Goal: Find specific page/section: Find specific page/section

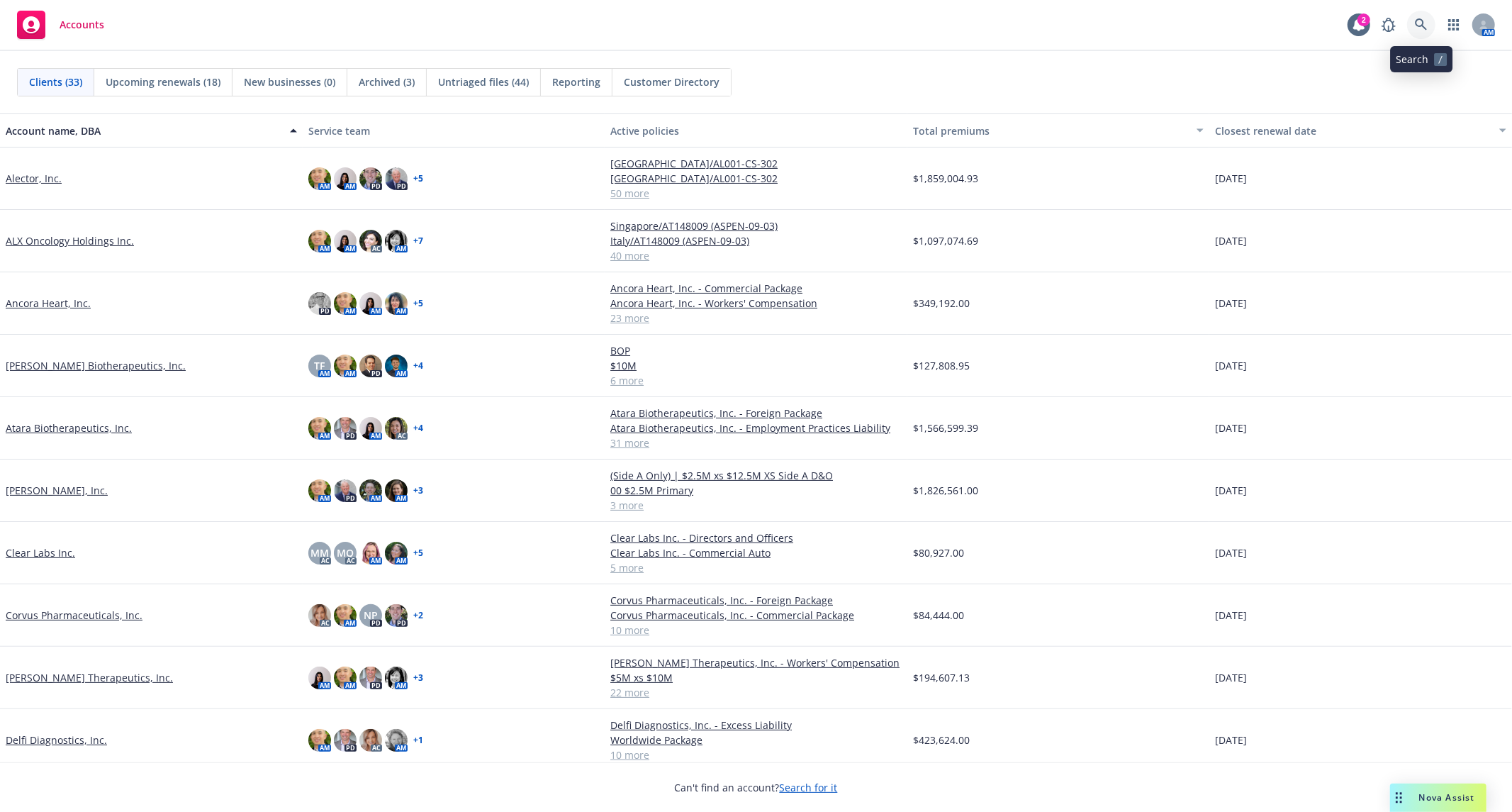
click at [1421, 21] on icon at bounding box center [1421, 25] width 13 height 13
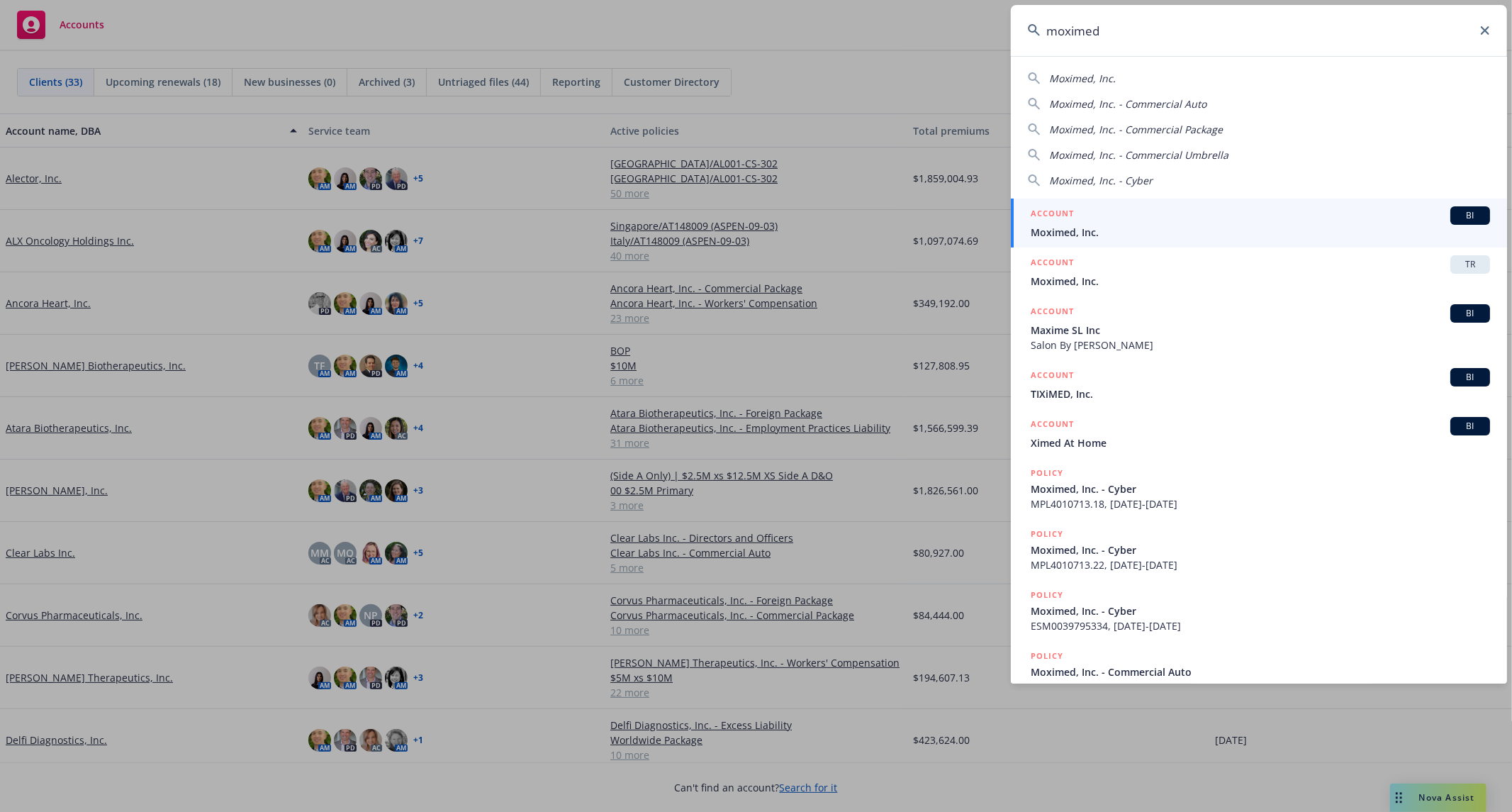
type input "moximed"
click at [1099, 226] on span "Moximed, Inc." at bounding box center [1261, 232] width 460 height 15
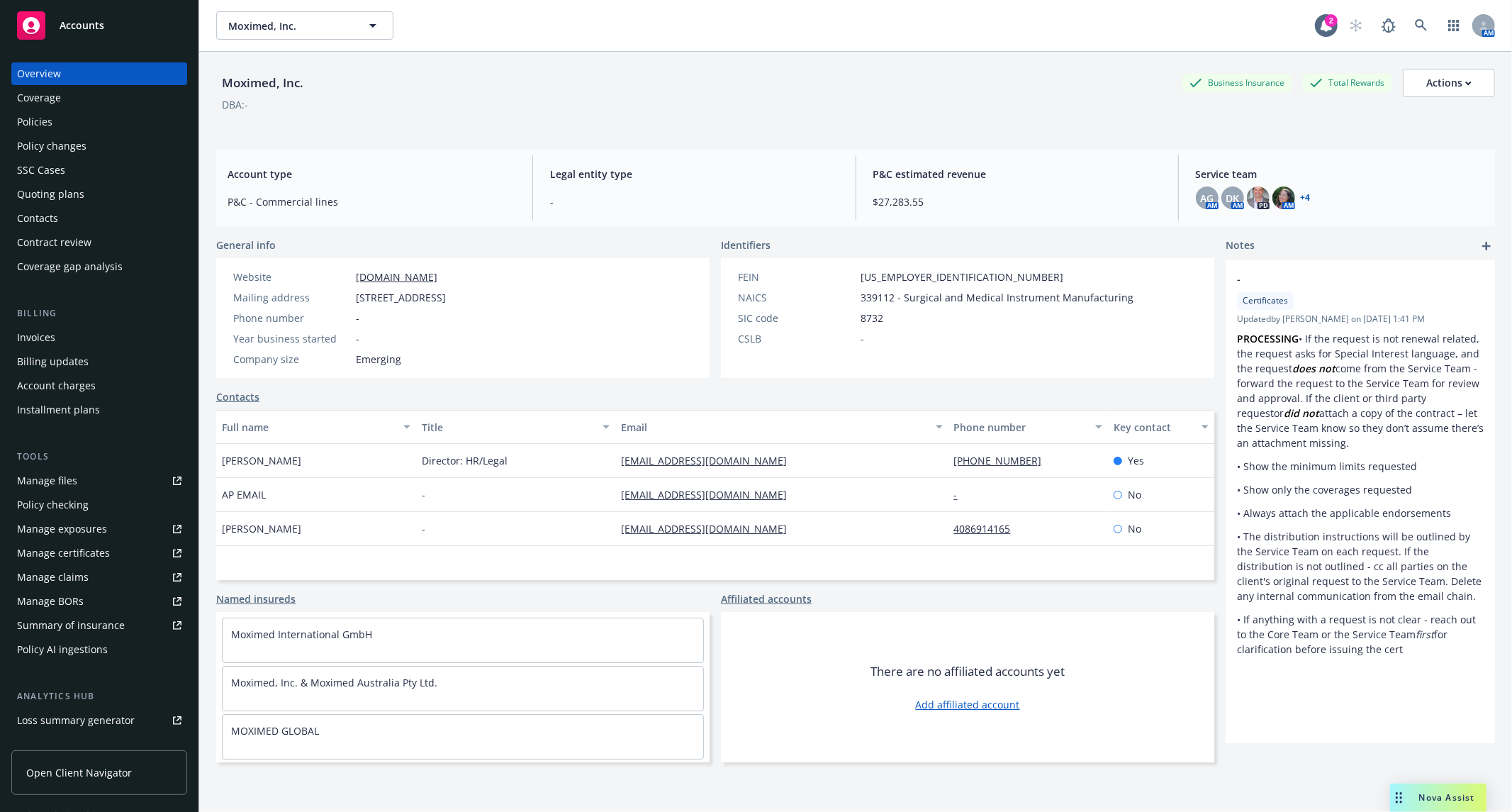
click at [85, 122] on div "Policies" at bounding box center [100, 122] width 165 height 23
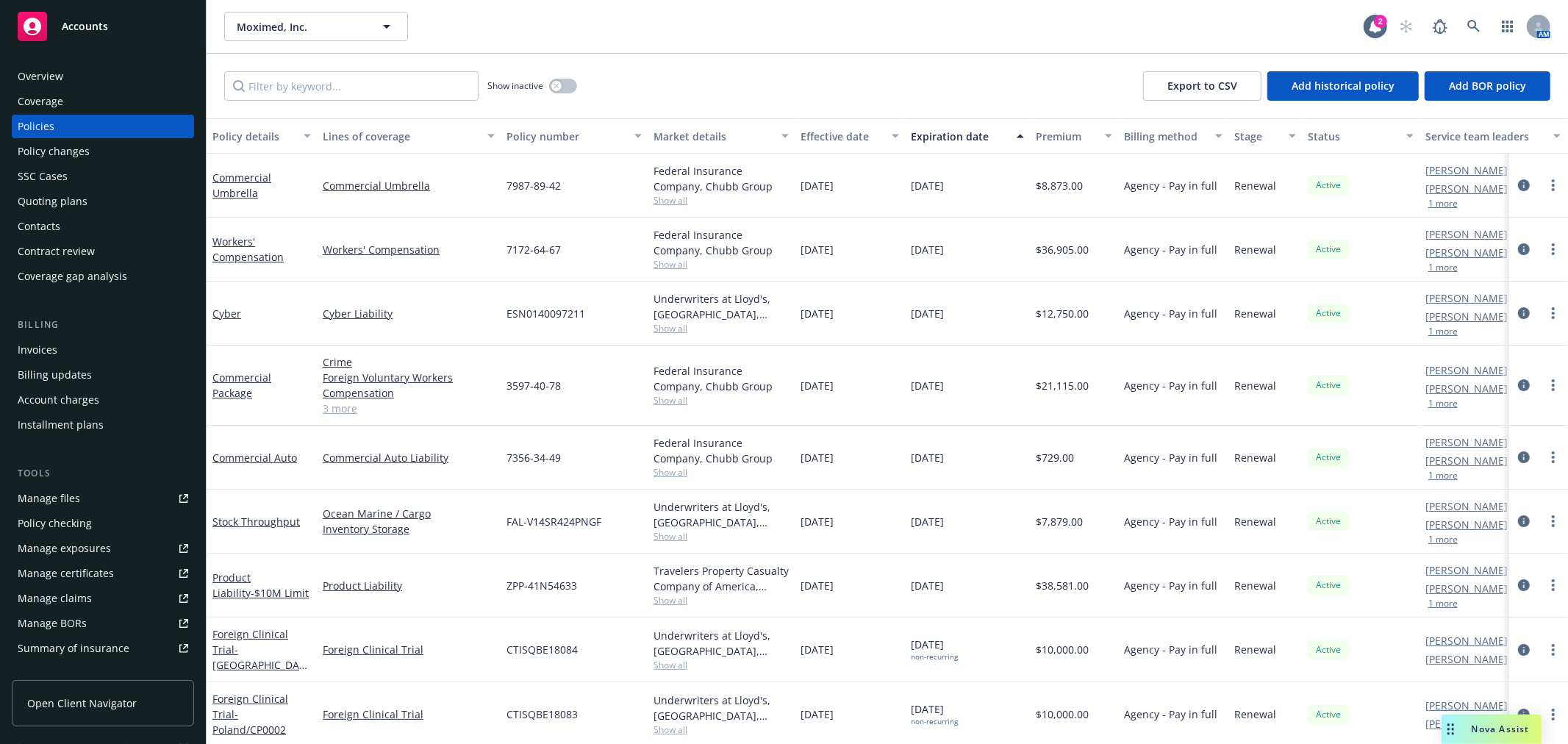
click at [821, 89] on div "Show inactive Export to CSV Add historical policy Add BOR policy" at bounding box center [887, 86] width 1361 height 64
click at [1468, 23] on icon at bounding box center [1474, 27] width 13 height 13
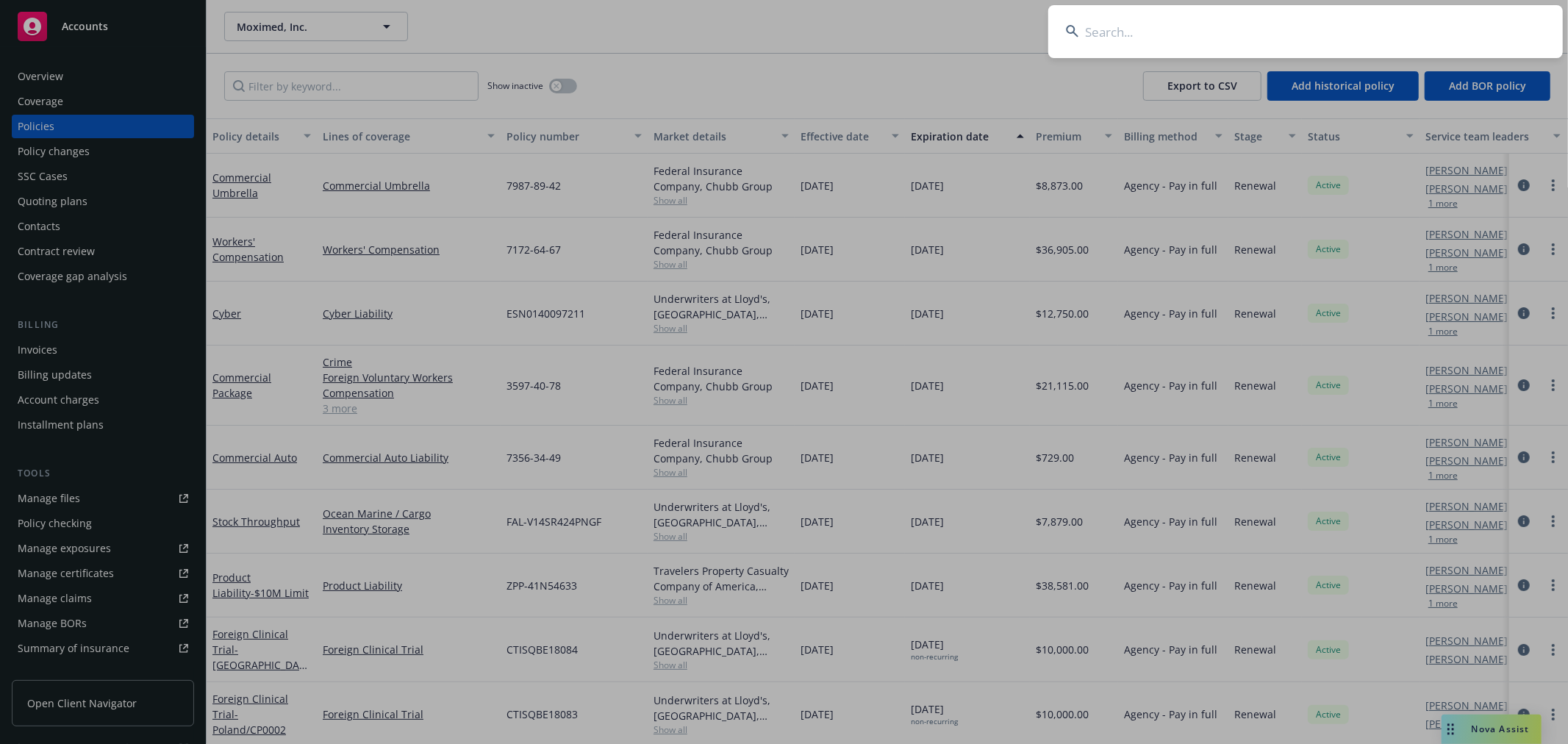
click at [1304, 29] on input at bounding box center [1305, 31] width 515 height 53
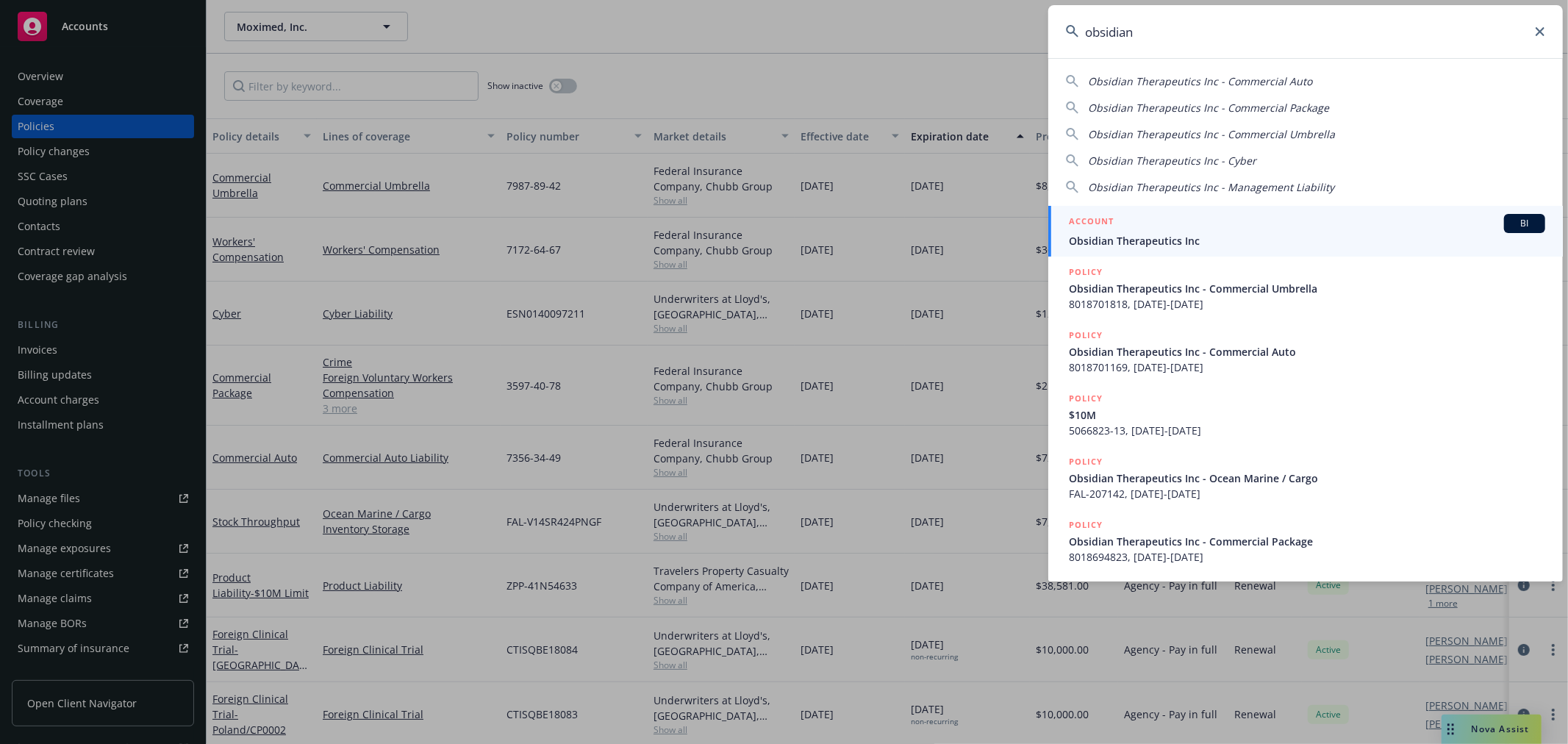
type input "obsidian"
click at [1135, 244] on span "Obsidian Therapeutics Inc" at bounding box center [1307, 241] width 477 height 15
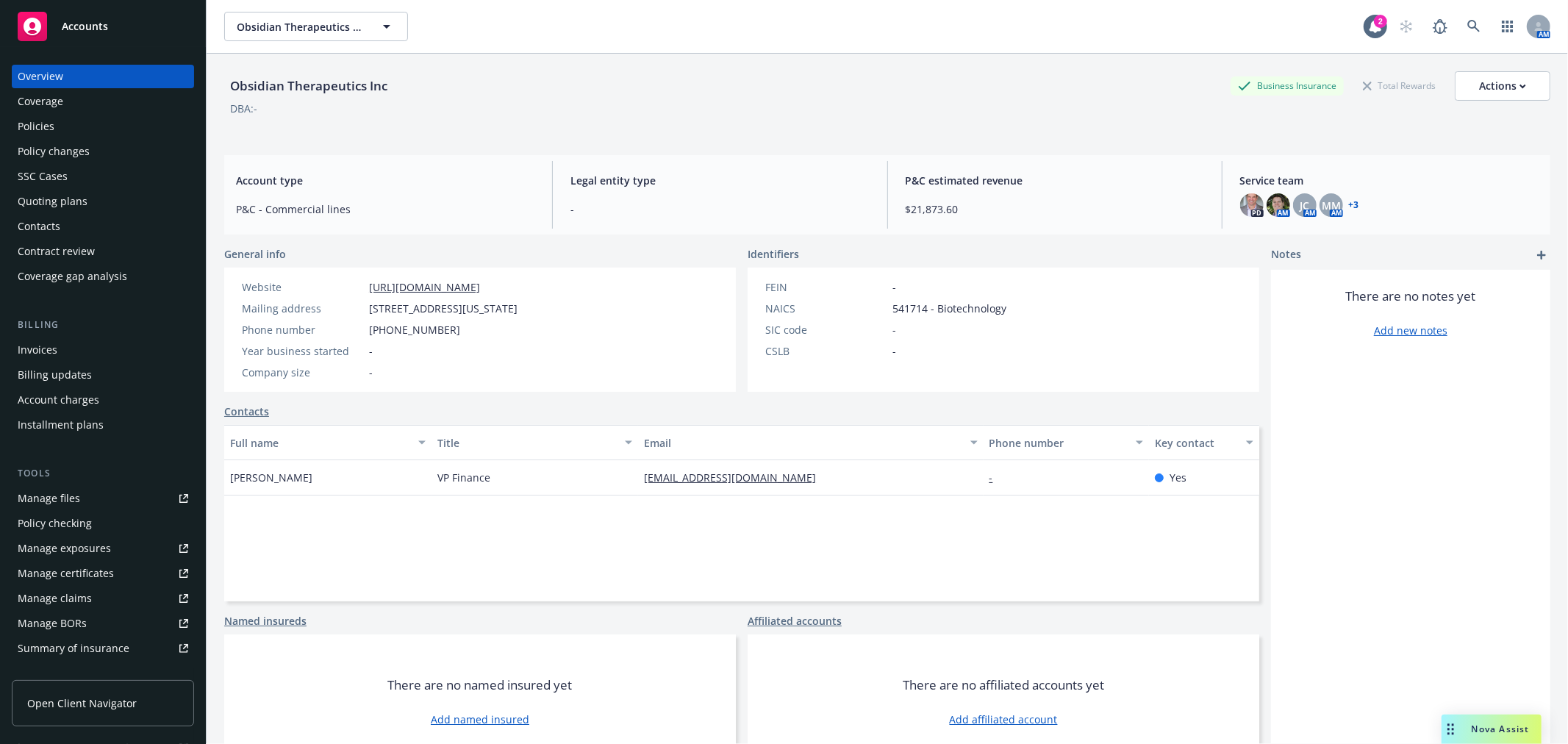
click at [41, 126] on div "Policies" at bounding box center [36, 126] width 37 height 24
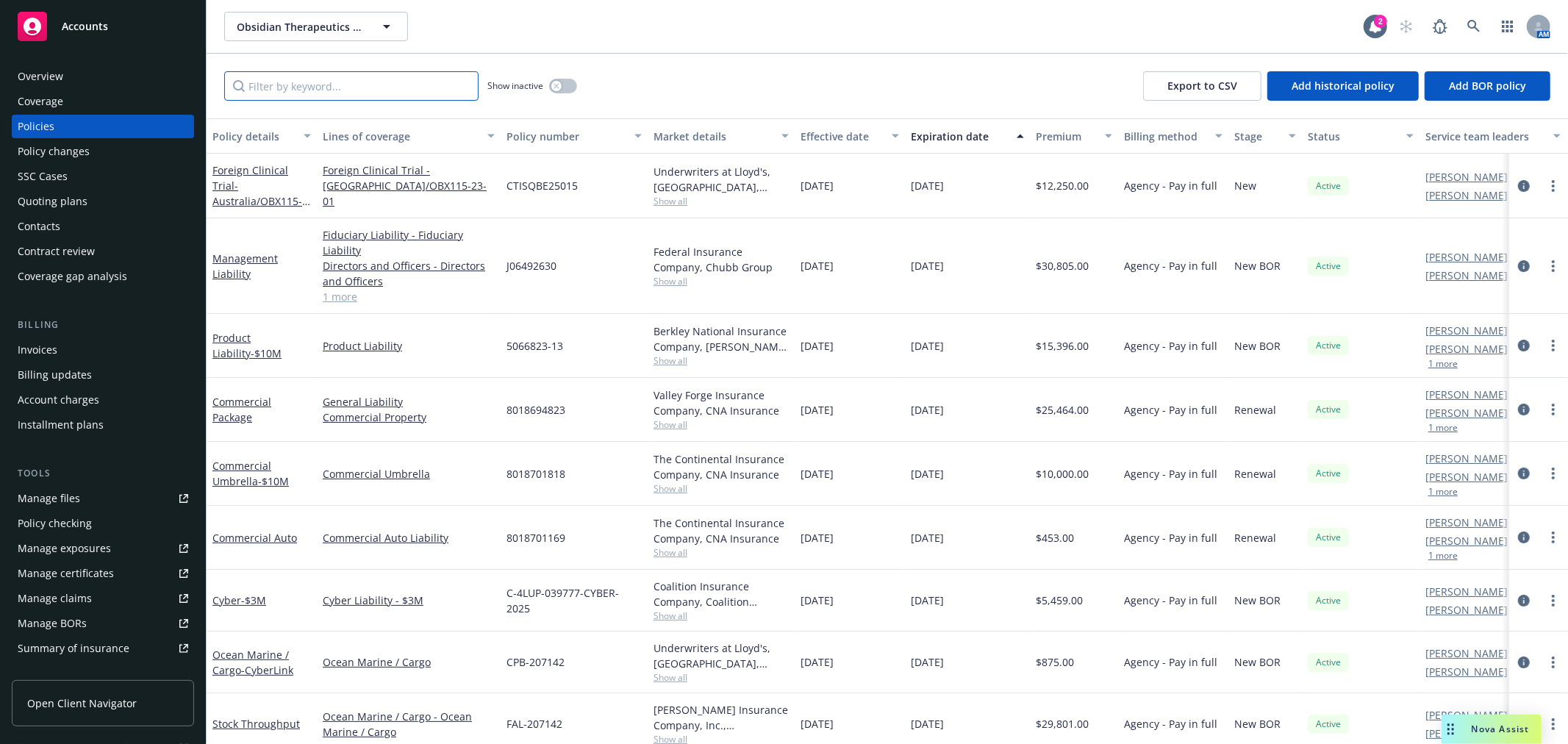
click at [438, 86] on input "Filter by keyword..." at bounding box center [352, 85] width 254 height 29
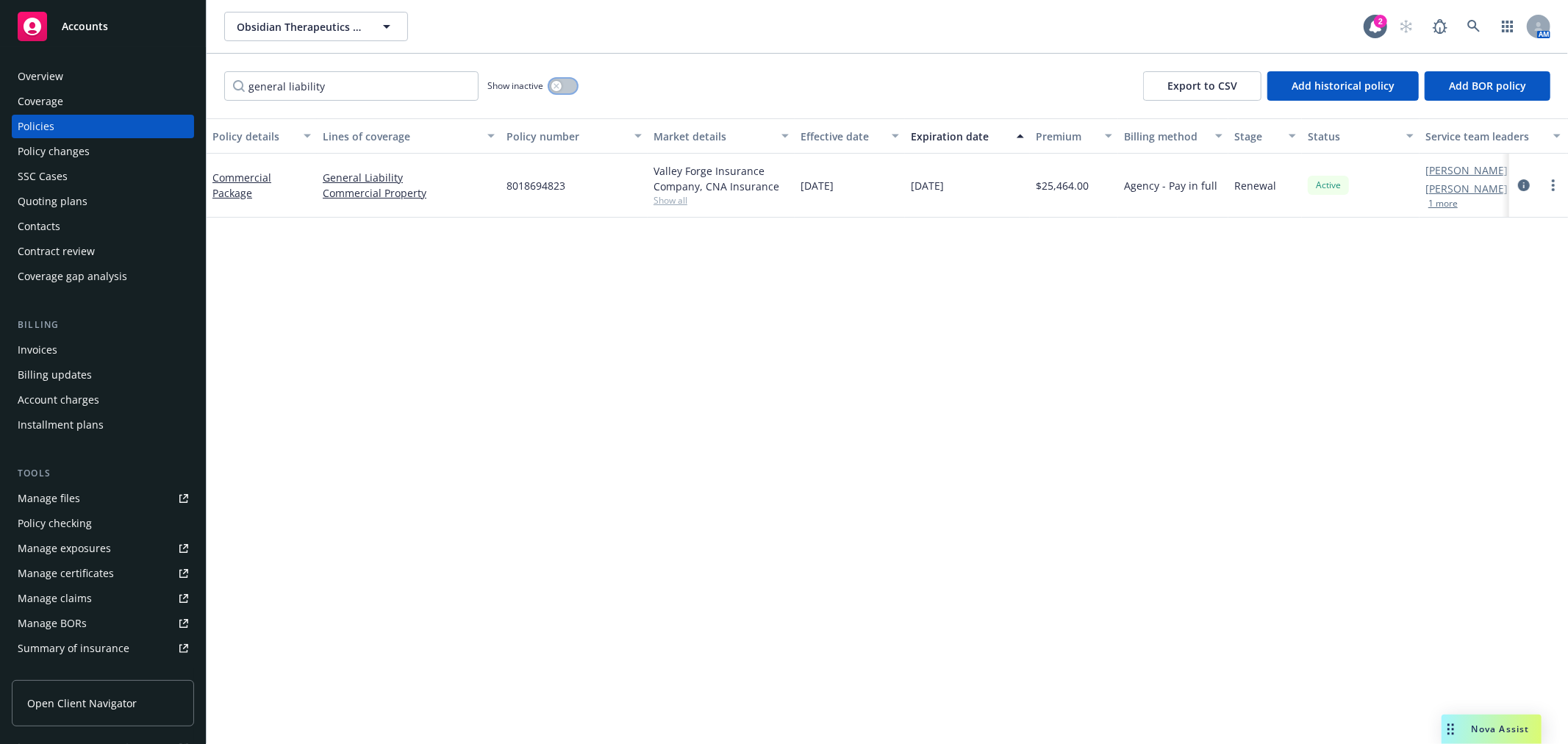
click at [558, 83] on icon "button" at bounding box center [556, 86] width 6 height 6
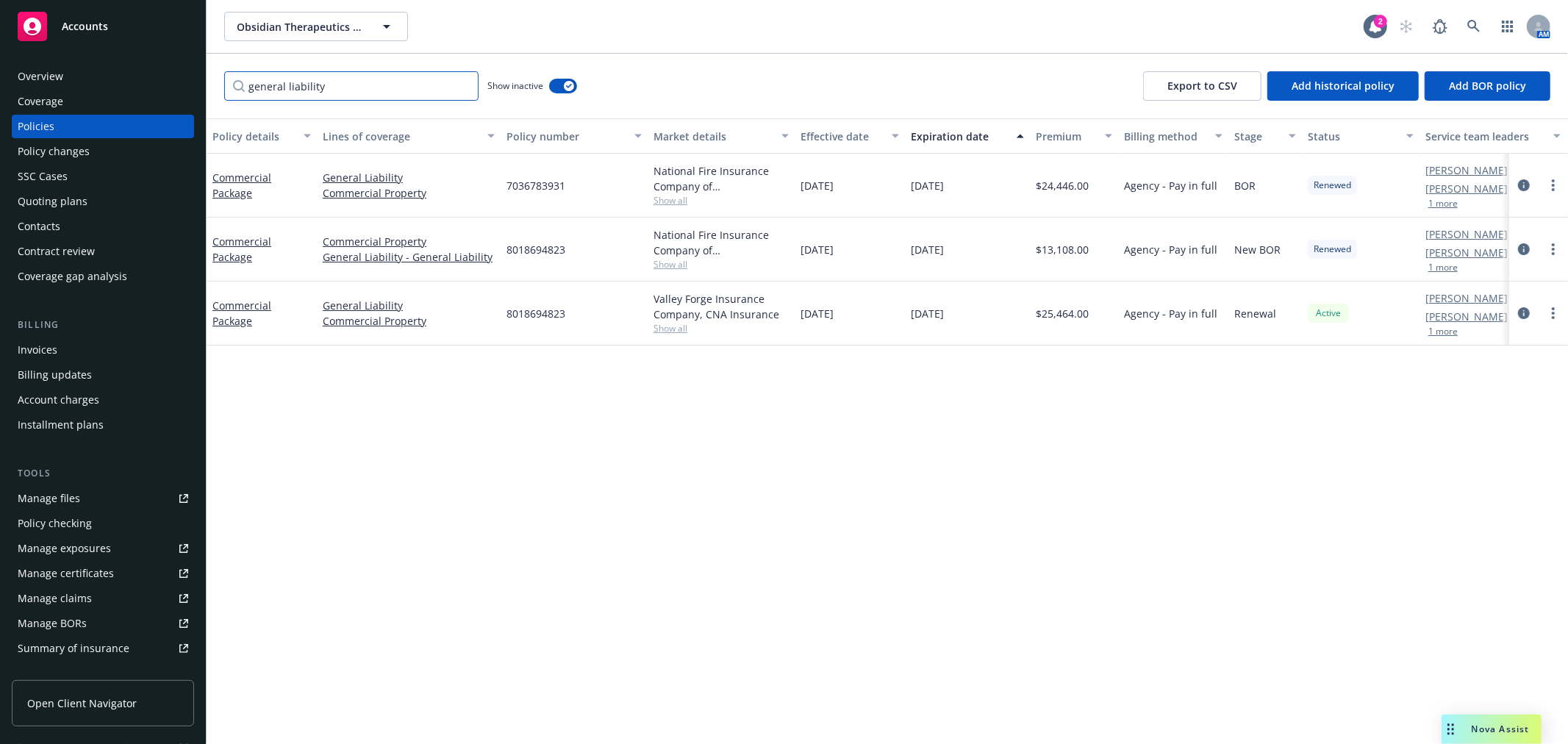
drag, startPoint x: 391, startPoint y: 93, endPoint x: 103, endPoint y: 91, distance: 288.0
click at [103, 91] on div "Accounts Overview Coverage Policies Policy changes SSC Cases Quoting plans Cont…" at bounding box center [784, 372] width 1568 height 744
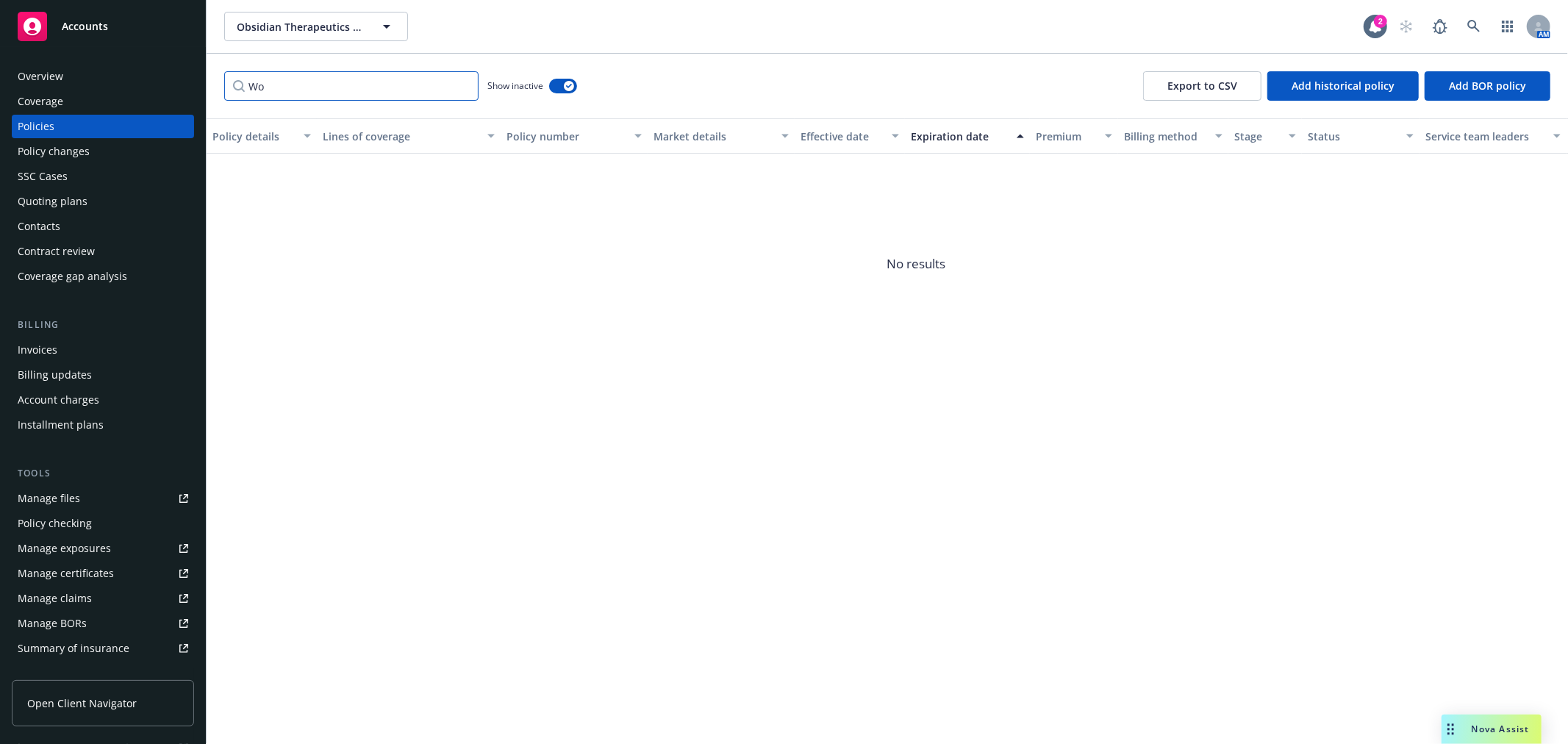
type input "W"
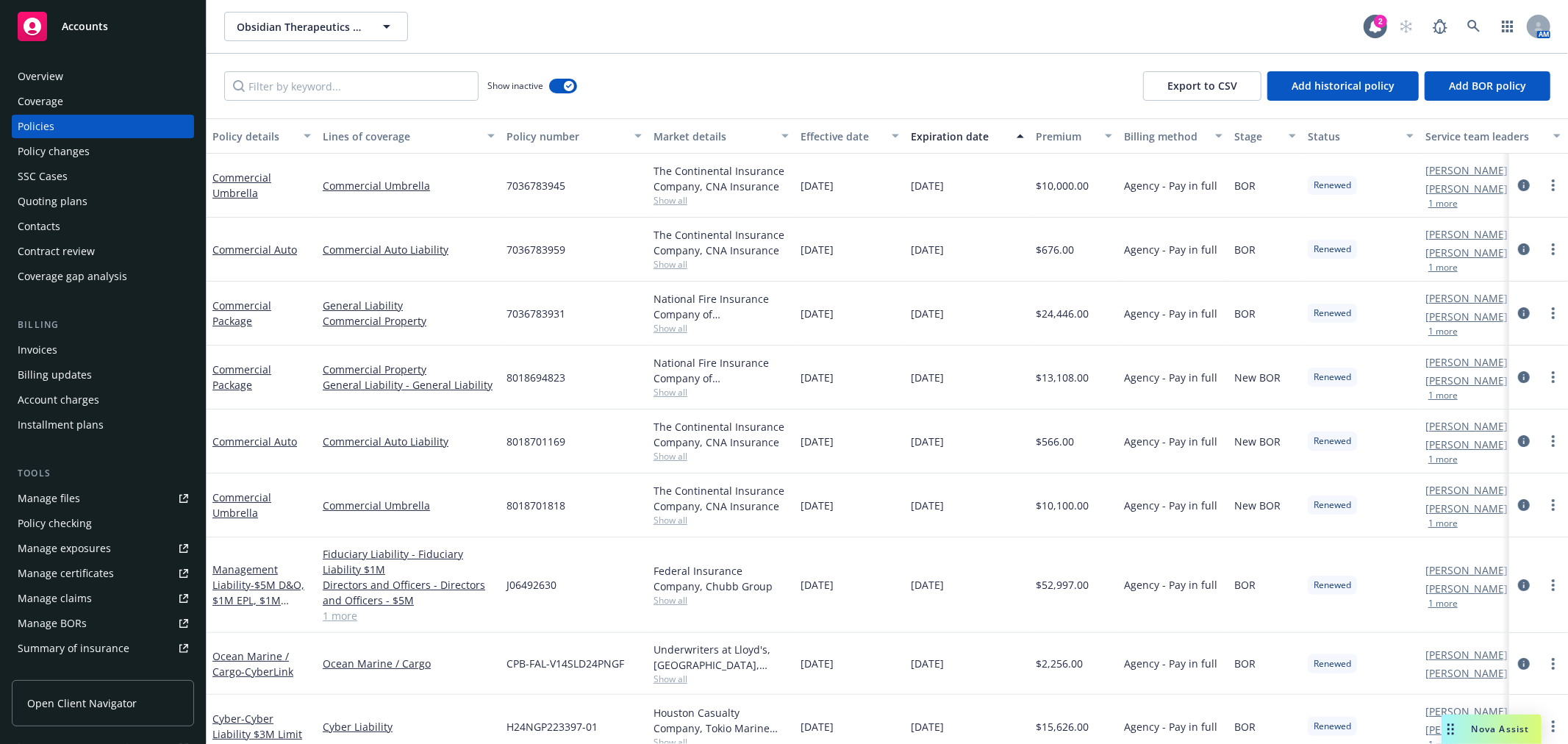
click at [998, 62] on div "Show inactive Export to CSV Add historical policy Add BOR policy" at bounding box center [887, 86] width 1361 height 64
